Goal: Transaction & Acquisition: Purchase product/service

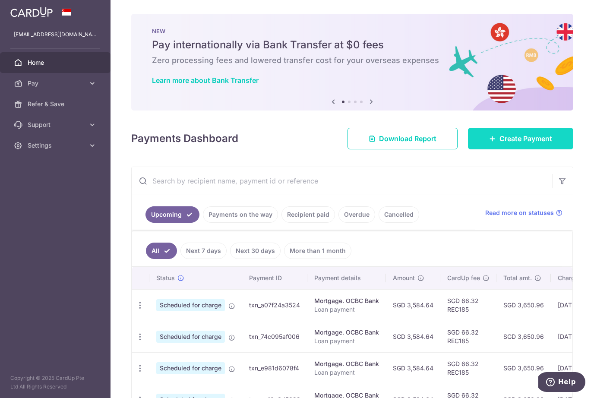
click at [526, 135] on span "Create Payment" at bounding box center [526, 138] width 53 height 10
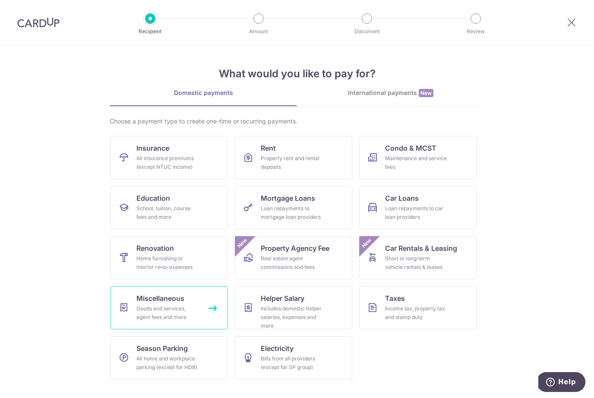
click at [174, 303] on span "Miscellaneous" at bounding box center [160, 298] width 48 height 10
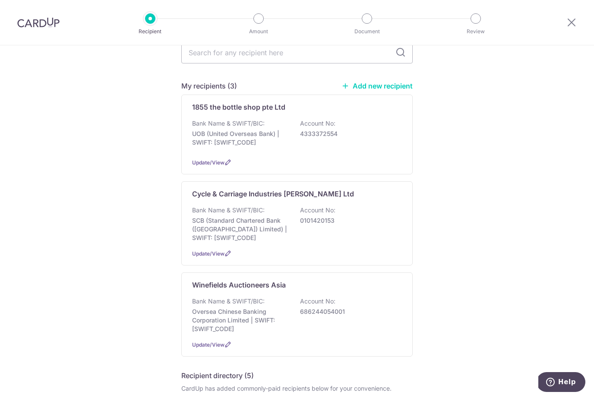
scroll to position [105, 0]
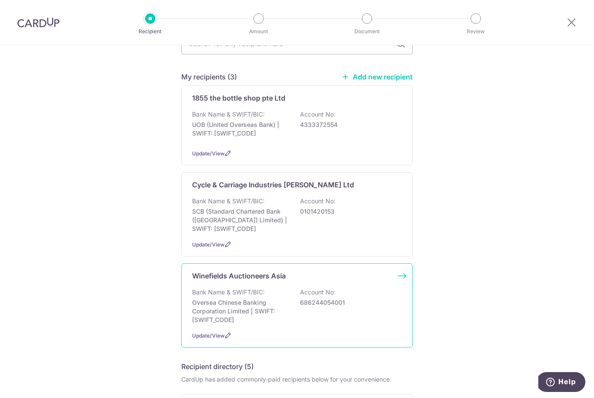
click at [306, 302] on p "686244054001" at bounding box center [348, 302] width 97 height 9
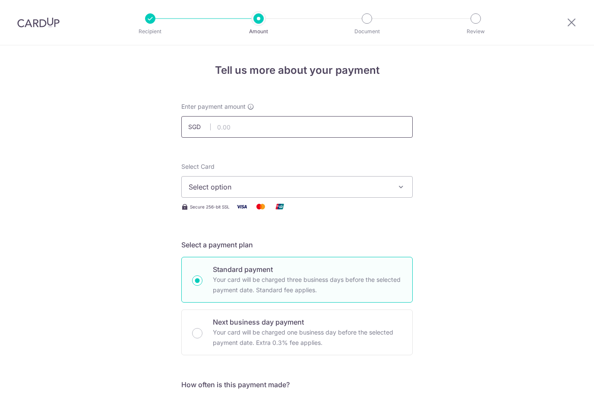
click at [359, 117] on input "text" at bounding box center [297, 127] width 232 height 22
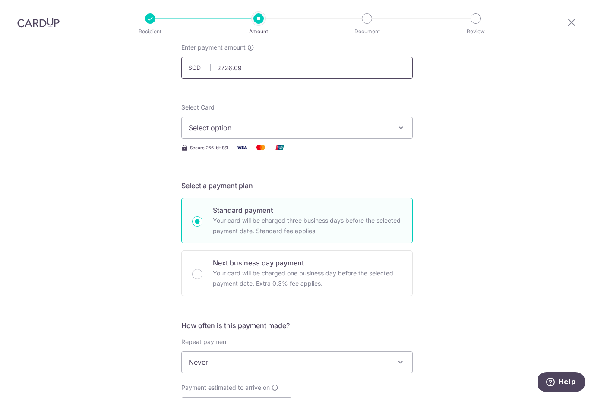
scroll to position [82, 0]
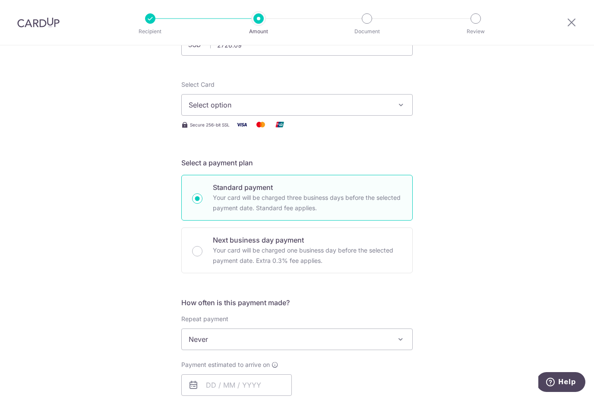
click at [402, 102] on icon "button" at bounding box center [401, 105] width 9 height 9
type input "2,726.09"
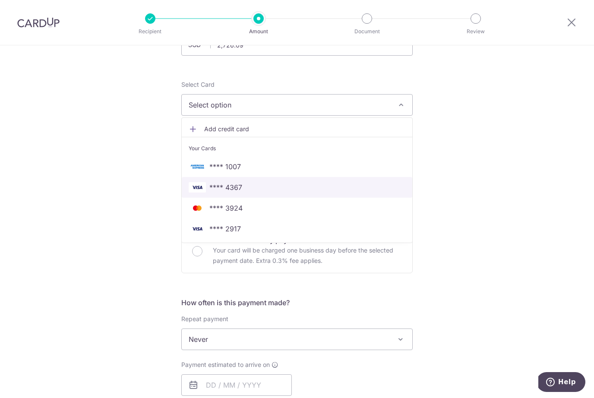
click at [255, 188] on span "**** 4367" at bounding box center [297, 187] width 217 height 10
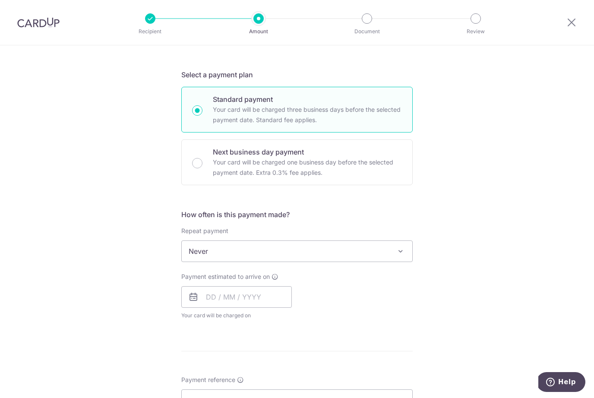
scroll to position [190, 0]
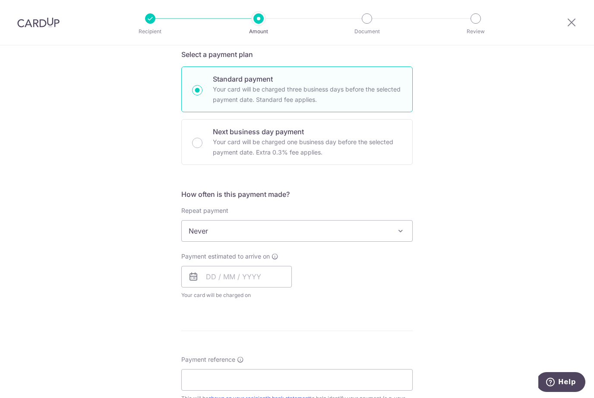
click at [400, 232] on span at bounding box center [401, 231] width 10 height 10
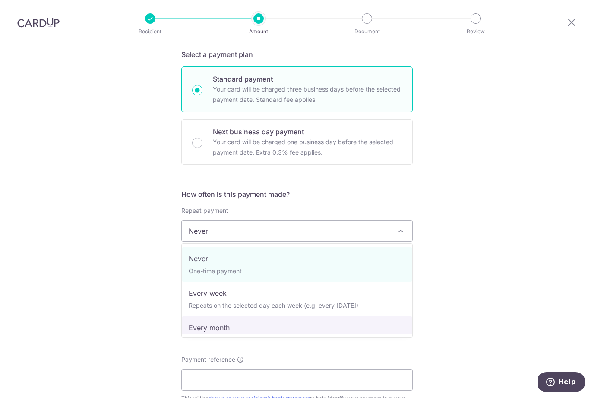
select select "3"
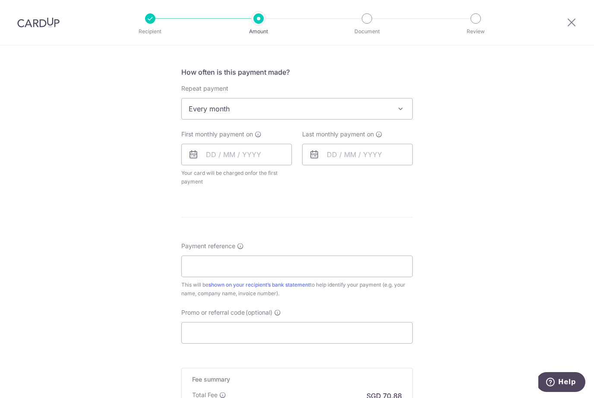
scroll to position [323, 0]
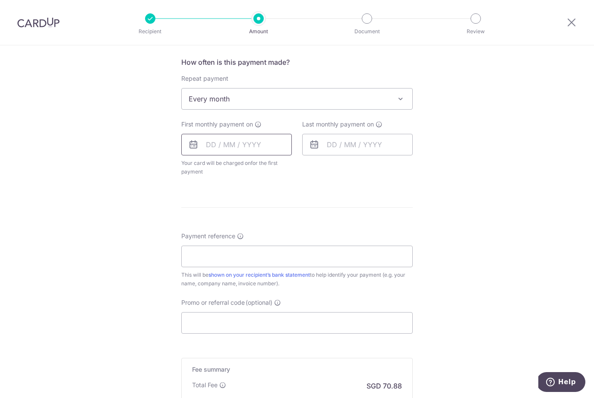
click at [253, 146] on input "text" at bounding box center [236, 145] width 111 height 22
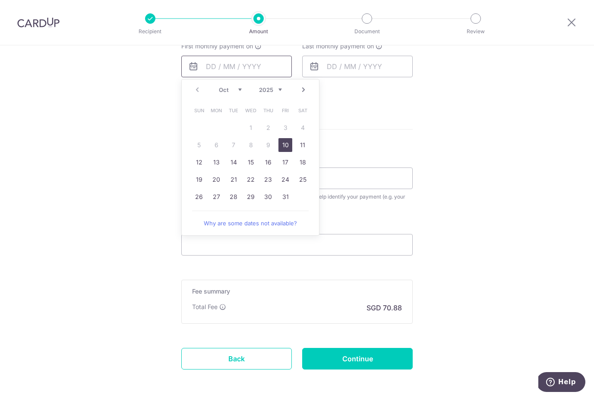
scroll to position [403, 0]
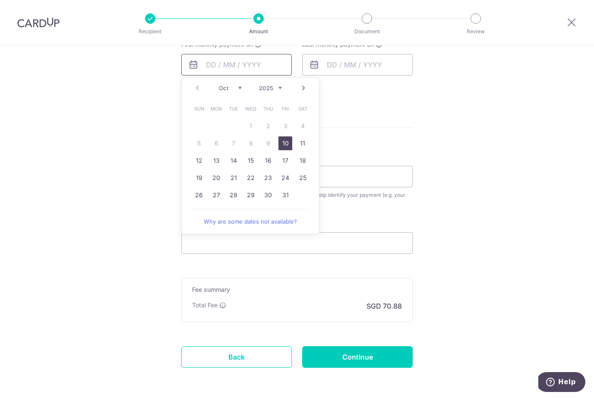
type input "[DATE]"
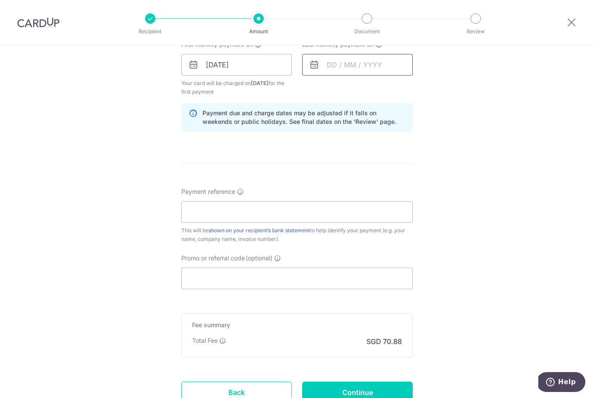
click at [376, 64] on input "text" at bounding box center [357, 65] width 111 height 22
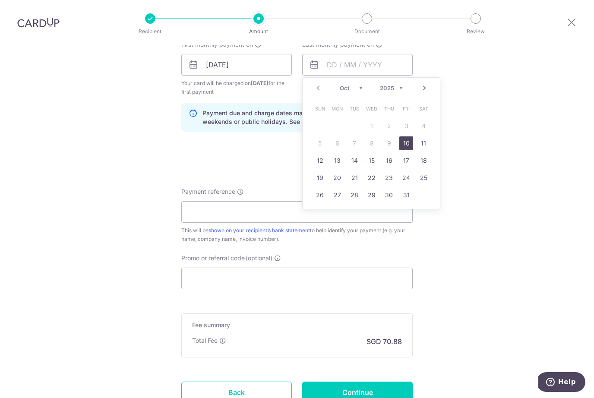
click at [425, 89] on link "Next" at bounding box center [424, 88] width 10 height 10
click at [339, 162] on link "10" at bounding box center [337, 161] width 14 height 14
type input "[DATE]"
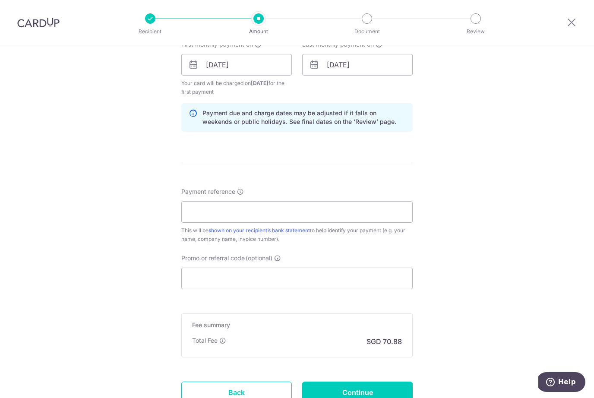
click at [461, 237] on div "Tell us more about your payment Enter payment amount SGD 2,726.09 2726.09 Selec…" at bounding box center [297, 55] width 594 height 825
click at [371, 214] on input "Payment reference" at bounding box center [297, 212] width 232 height 22
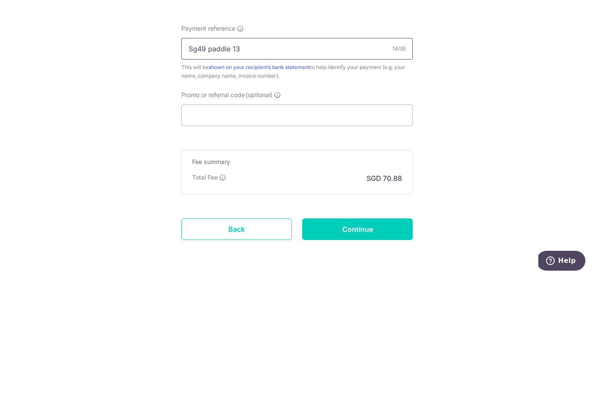
scroll to position [444, 0]
type input "Sg49 paddle 13"
click at [383, 226] on input "Promo or referral code (optional)" at bounding box center [297, 237] width 232 height 22
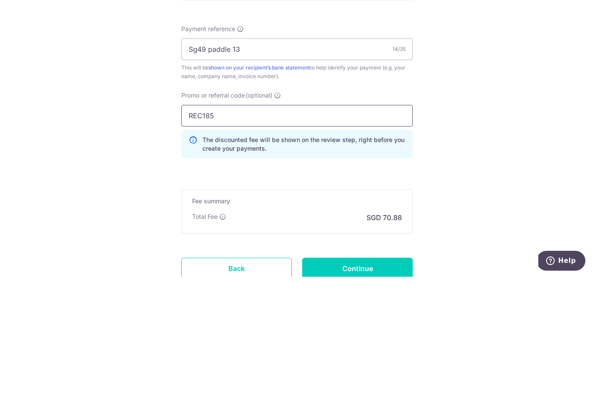
scroll to position [29, 0]
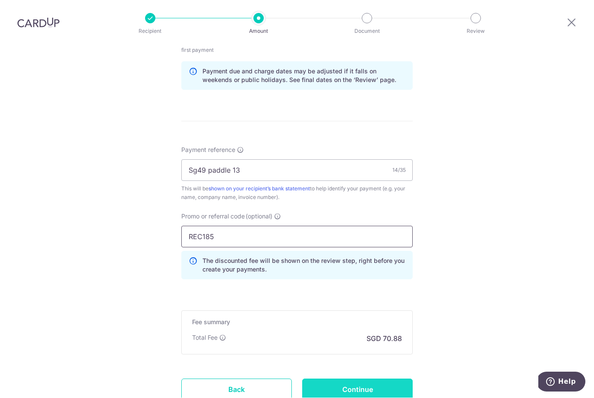
type input "REC185"
click at [384, 379] on input "Continue" at bounding box center [357, 390] width 111 height 22
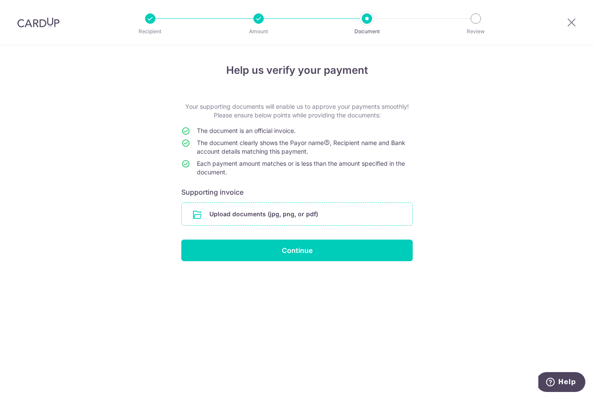
click at [219, 213] on input "file" at bounding box center [297, 214] width 231 height 22
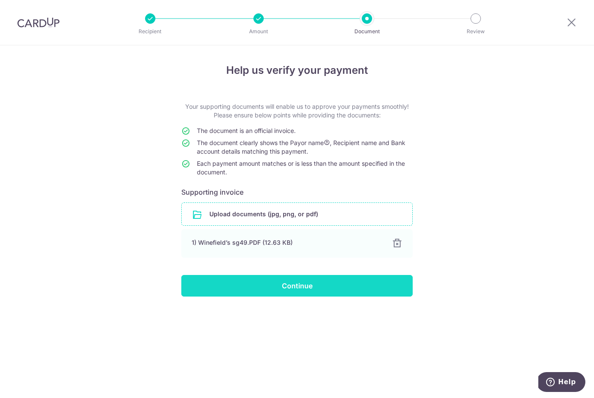
click at [316, 284] on input "Continue" at bounding box center [297, 286] width 232 height 22
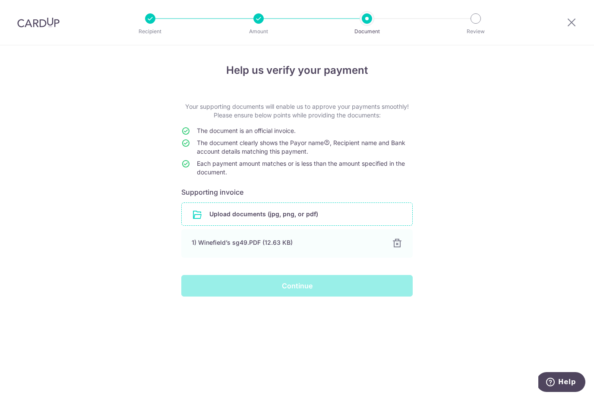
click at [295, 284] on div "Continue" at bounding box center [297, 286] width 242 height 22
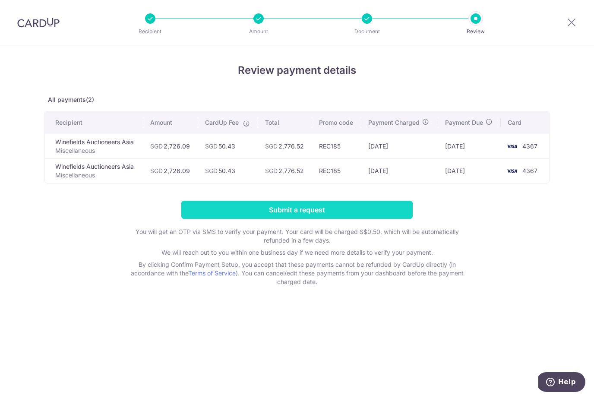
click at [298, 206] on input "Submit a request" at bounding box center [297, 210] width 232 height 18
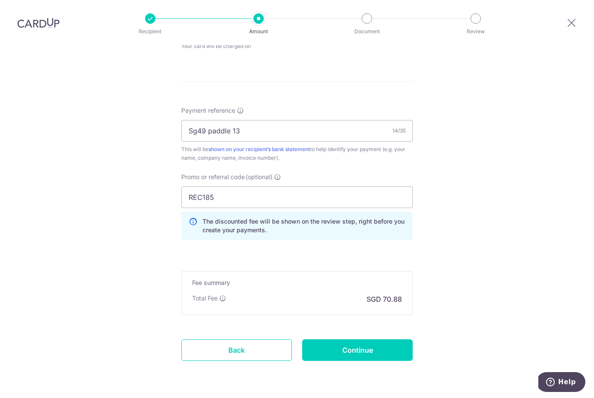
scroll to position [474, 0]
click at [371, 340] on input "Continue" at bounding box center [357, 351] width 111 height 22
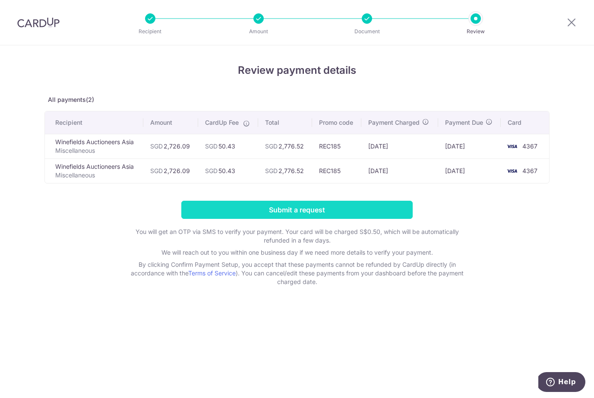
click at [297, 207] on input "Submit a request" at bounding box center [297, 210] width 232 height 18
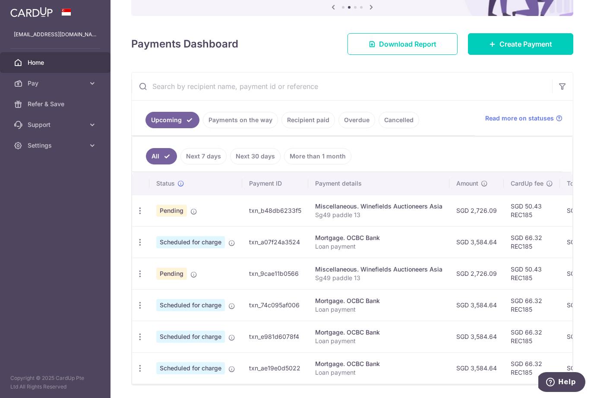
scroll to position [94, 0]
